Goal: Information Seeking & Learning: Learn about a topic

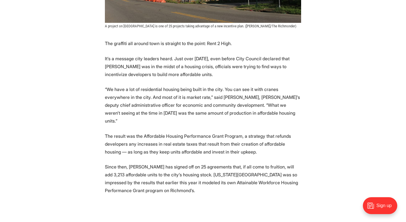
scroll to position [266, 0]
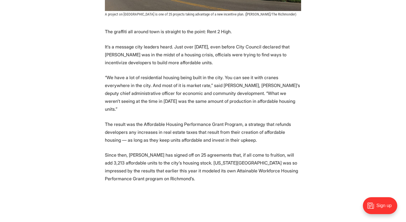
click at [174, 76] on p "“We have a lot of residential housing being built in the city. You can see it w…" at bounding box center [203, 93] width 196 height 39
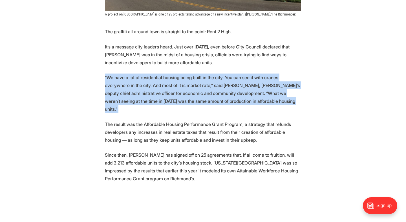
click at [174, 76] on p "“We have a lot of residential housing being built in the city. You can see it w…" at bounding box center [203, 93] width 196 height 39
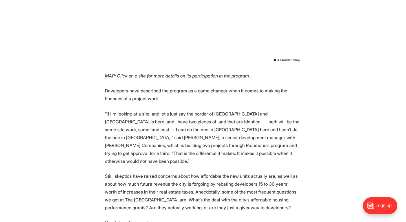
scroll to position [572, 0]
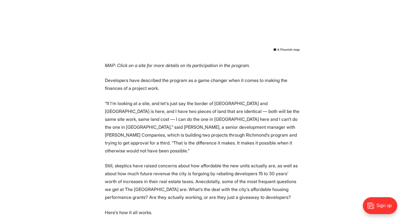
click at [174, 76] on p "Developers have described the program as a game changer when it comes to making…" at bounding box center [203, 84] width 196 height 16
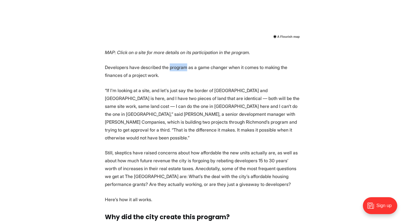
scroll to position [592, 0]
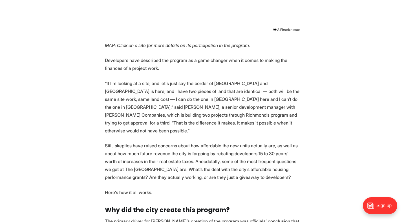
click at [186, 102] on p "“If I'm looking at a site, and let's just say the border of [GEOGRAPHIC_DATA] a…" at bounding box center [203, 106] width 196 height 55
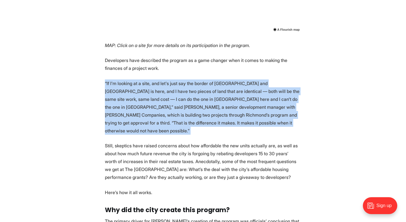
click at [186, 102] on p "“If I'm looking at a site, and let's just say the border of [GEOGRAPHIC_DATA] a…" at bounding box center [203, 106] width 196 height 55
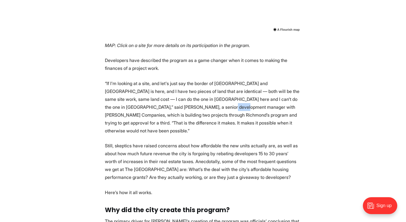
click at [186, 102] on p "“If I'm looking at a site, and let's just say the border of [GEOGRAPHIC_DATA] a…" at bounding box center [203, 106] width 196 height 55
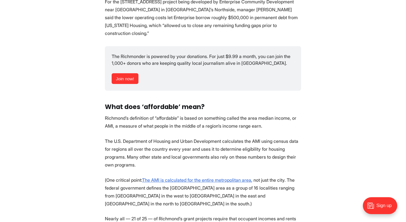
click at [189, 137] on p "The U.S. Department of Housing and Urban Development calculates the AMI using c…" at bounding box center [203, 153] width 196 height 32
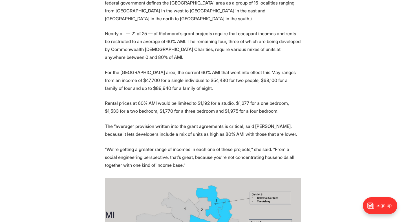
scroll to position [1800, 0]
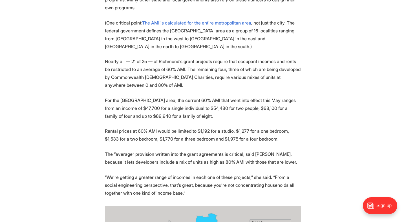
click at [190, 127] on p "Rental prices at 60% AMI would be limited to $1,192 for a studio, $1,277 for a …" at bounding box center [203, 135] width 196 height 16
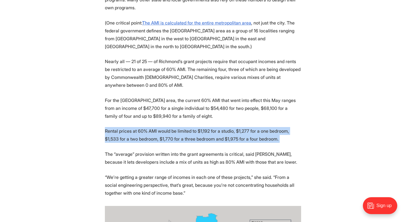
click at [190, 127] on p "Rental prices at 60% AMI would be limited to $1,192 for a studio, $1,277 for a …" at bounding box center [203, 135] width 196 height 16
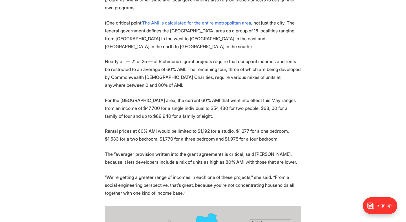
click at [207, 127] on p "Rental prices at 60% AMI would be limited to $1,192 for a studio, $1,277 for a …" at bounding box center [203, 135] width 196 height 16
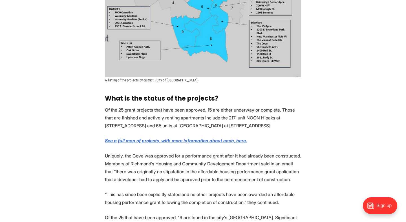
scroll to position [2023, 0]
